Goal: Task Accomplishment & Management: Manage account settings

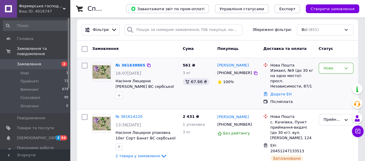
scroll to position [25, 0]
click at [126, 66] on link "№ 361638865" at bounding box center [130, 65] width 30 height 4
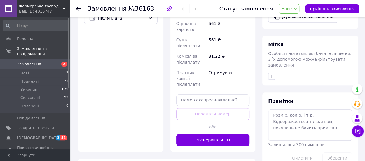
scroll to position [259, 0]
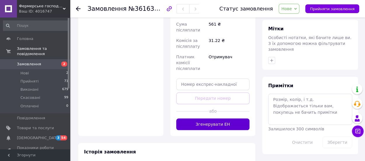
click at [211, 118] on button "Згенерувати ЕН" at bounding box center [212, 124] width 73 height 12
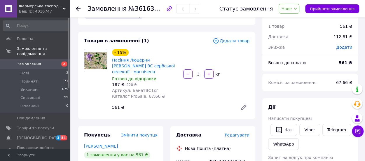
scroll to position [0, 0]
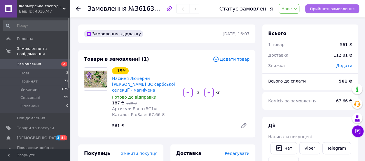
click at [334, 9] on span "Прийняти замовлення" at bounding box center [331, 9] width 45 height 4
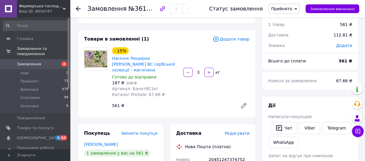
scroll to position [20, 0]
click at [199, 154] on div "Номер накладної" at bounding box center [191, 162] width 32 height 16
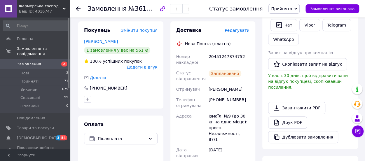
scroll to position [132, 0]
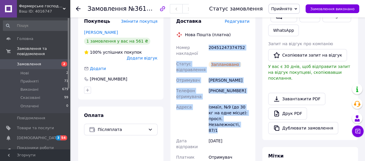
drag, startPoint x: 209, startPoint y: 42, endPoint x: 249, endPoint y: 120, distance: 88.6
click at [249, 120] on div "Номер накладної 20451247374752 Статус відправлення Заплановано Отримувач [PERSO…" at bounding box center [213, 145] width 76 height 207
copy div "20451247374752 Статус відправлення Заплановано Отримувач [PERSON_NAME] Телефон …"
click at [41, 61] on span "Замовлення" at bounding box center [35, 63] width 37 height 5
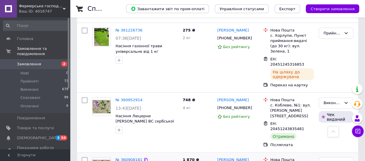
scroll to position [679, 0]
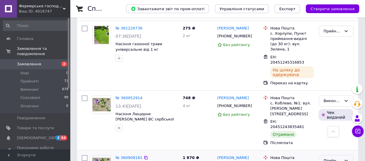
click at [346, 160] on icon at bounding box center [345, 161] width 3 height 2
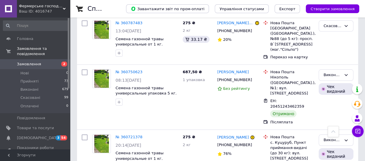
scroll to position [1106, 0]
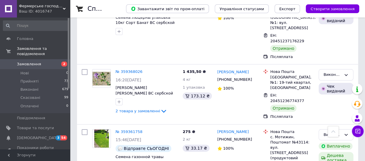
scroll to position [1101, 0]
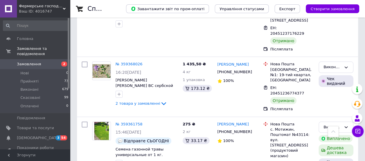
click at [40, 61] on span "Замовлення" at bounding box center [35, 63] width 37 height 5
click at [35, 61] on span "Замовлення" at bounding box center [29, 63] width 24 height 5
